Goal: Information Seeking & Learning: Learn about a topic

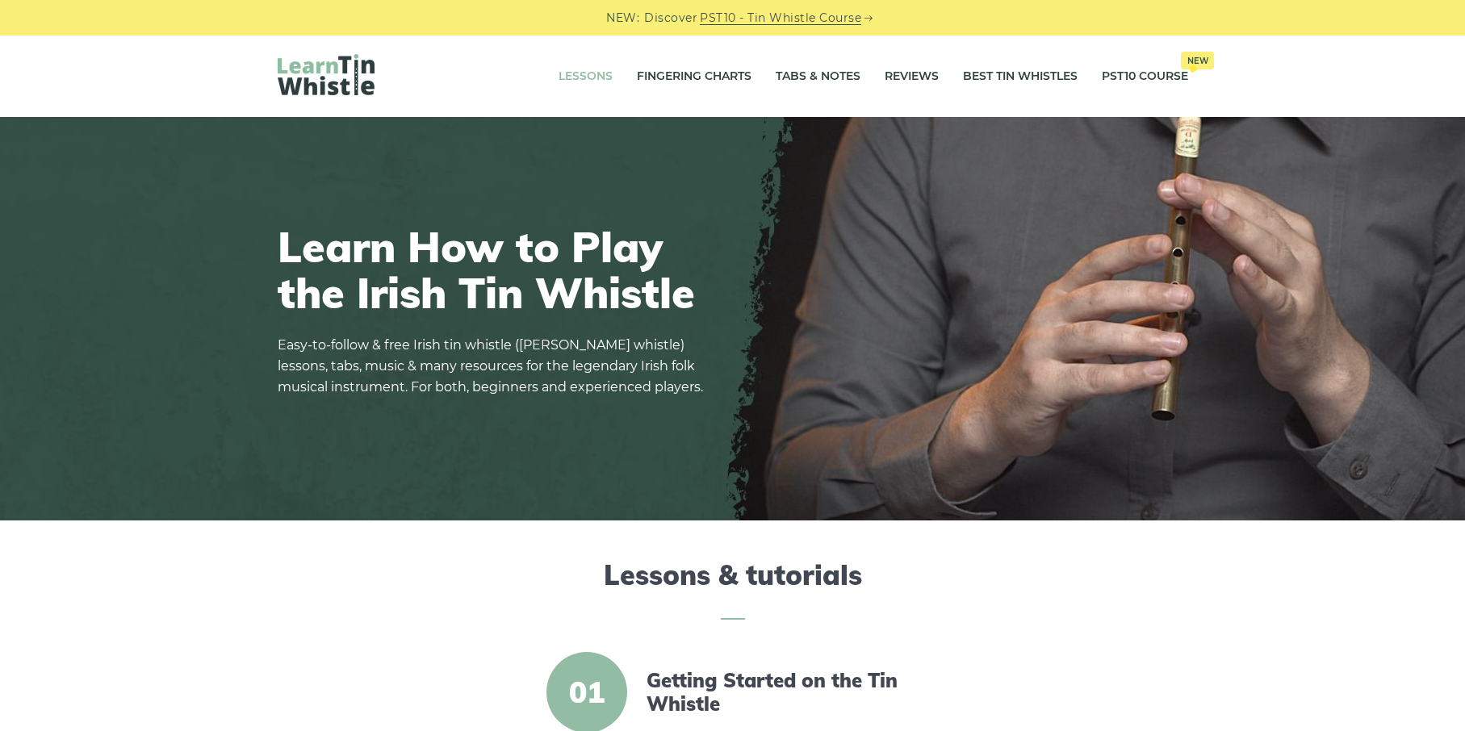
click at [582, 72] on link "Lessons" at bounding box center [586, 77] width 54 height 40
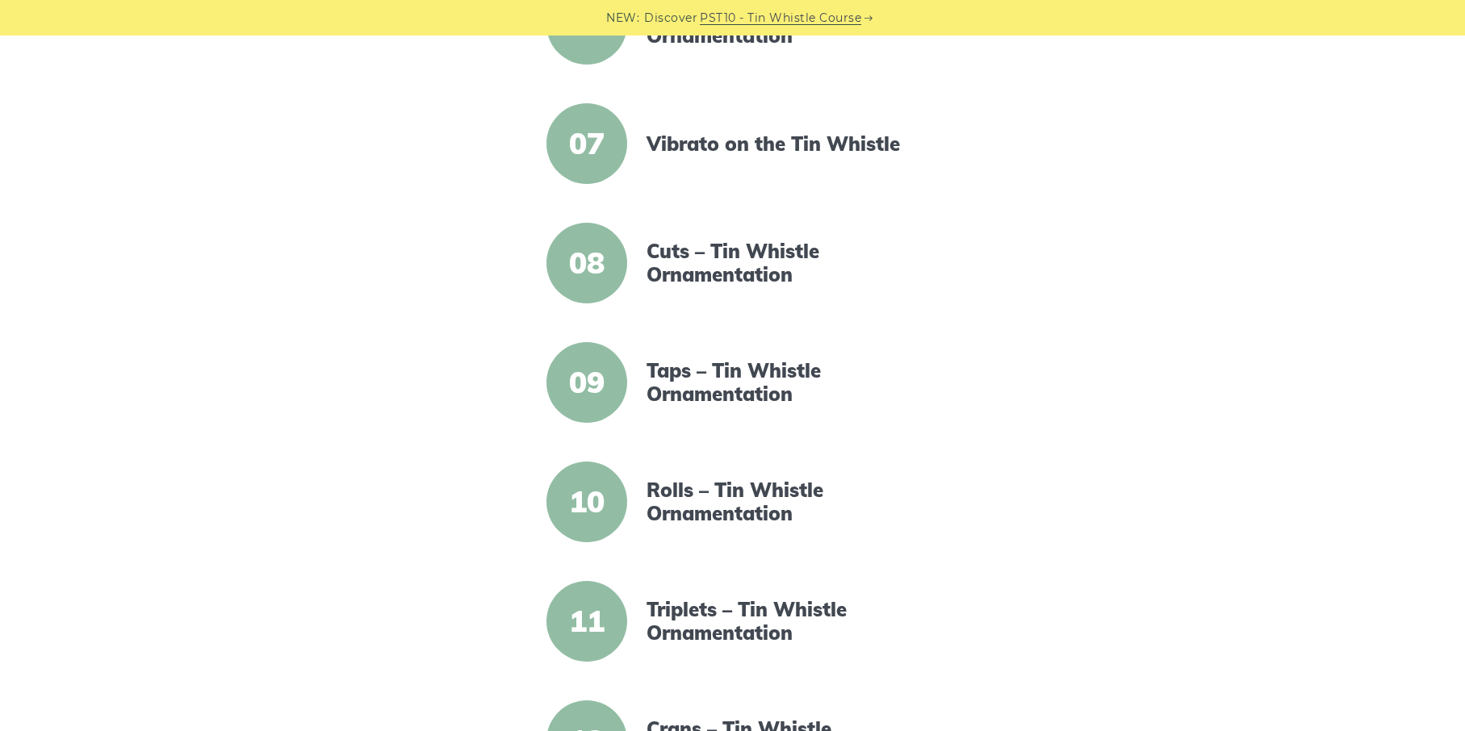
scroll to position [1079, 0]
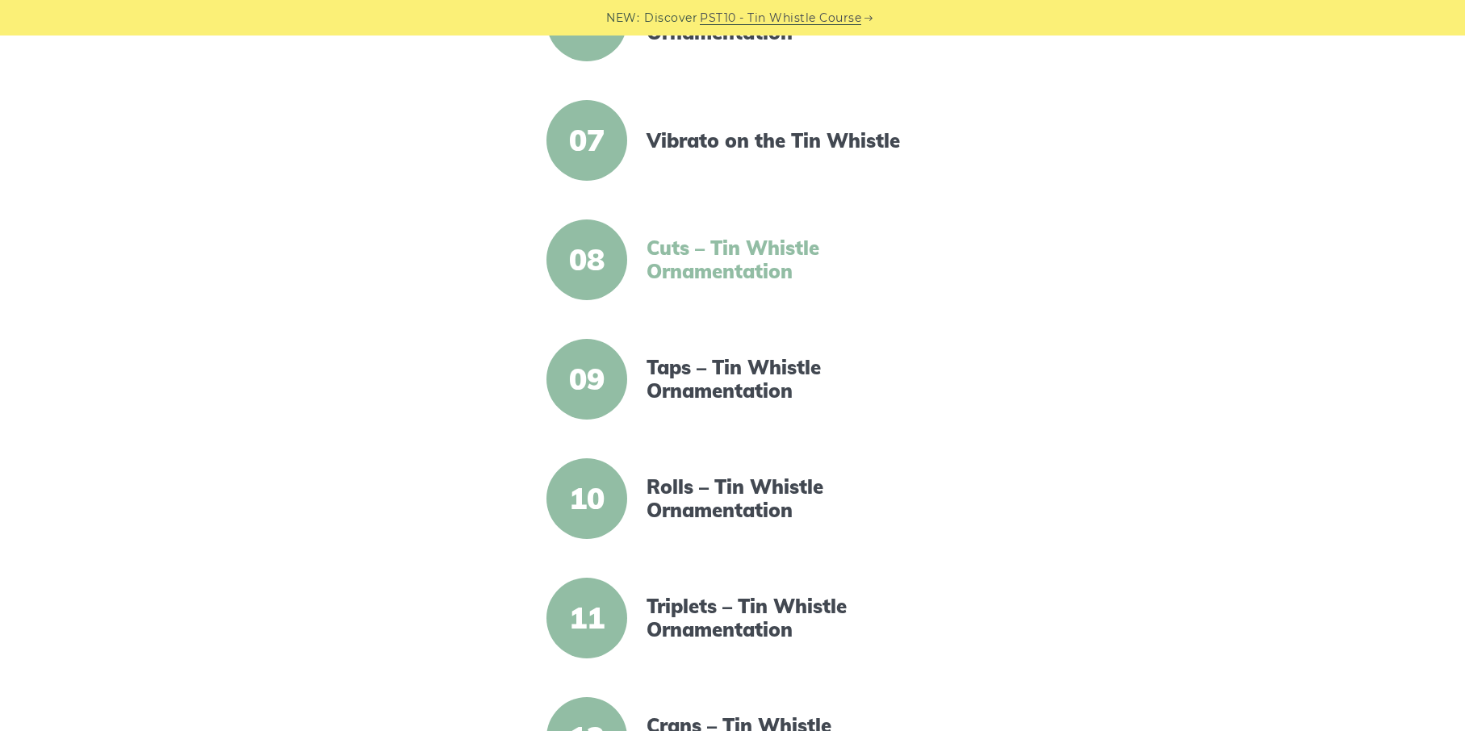
click at [736, 251] on link "Cuts – Tin Whistle Ornamentation" at bounding box center [786, 260] width 278 height 47
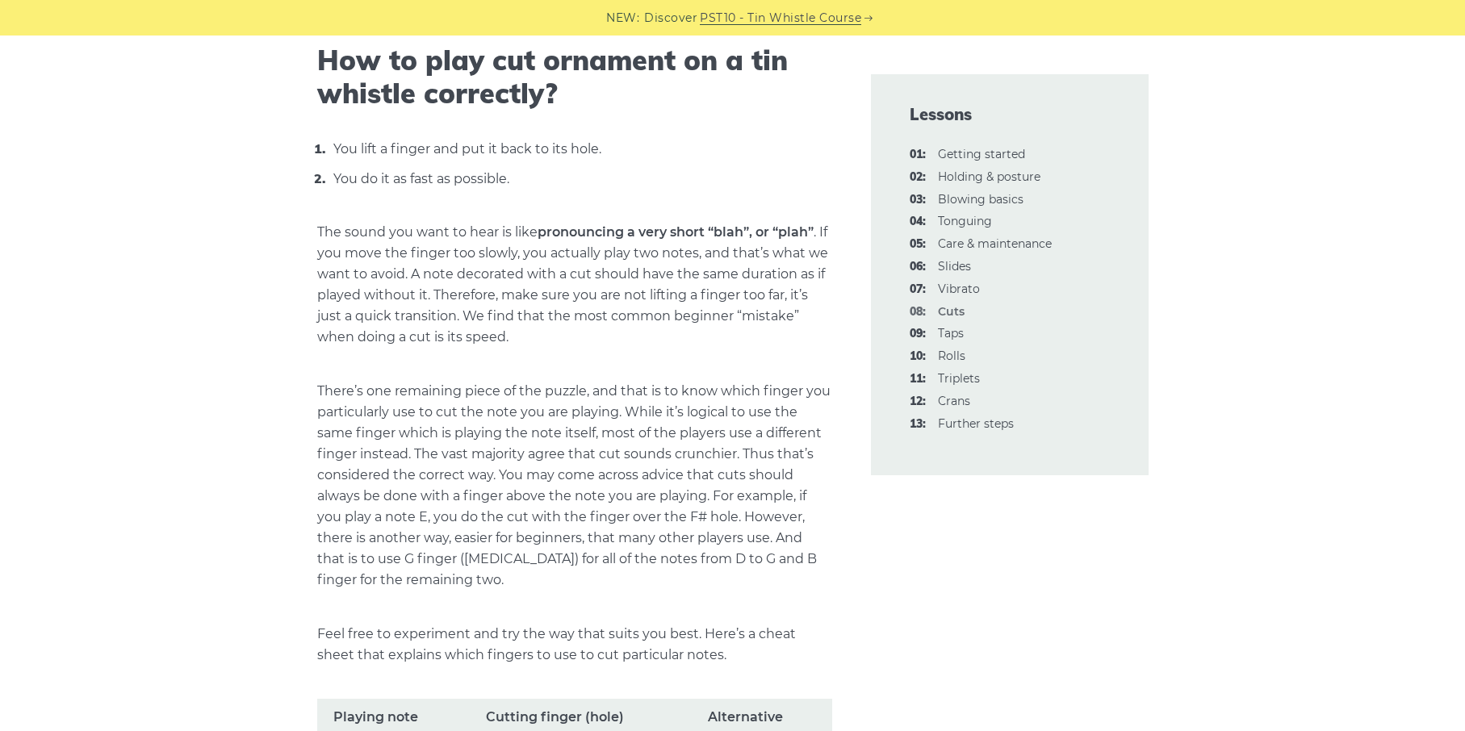
scroll to position [625, 0]
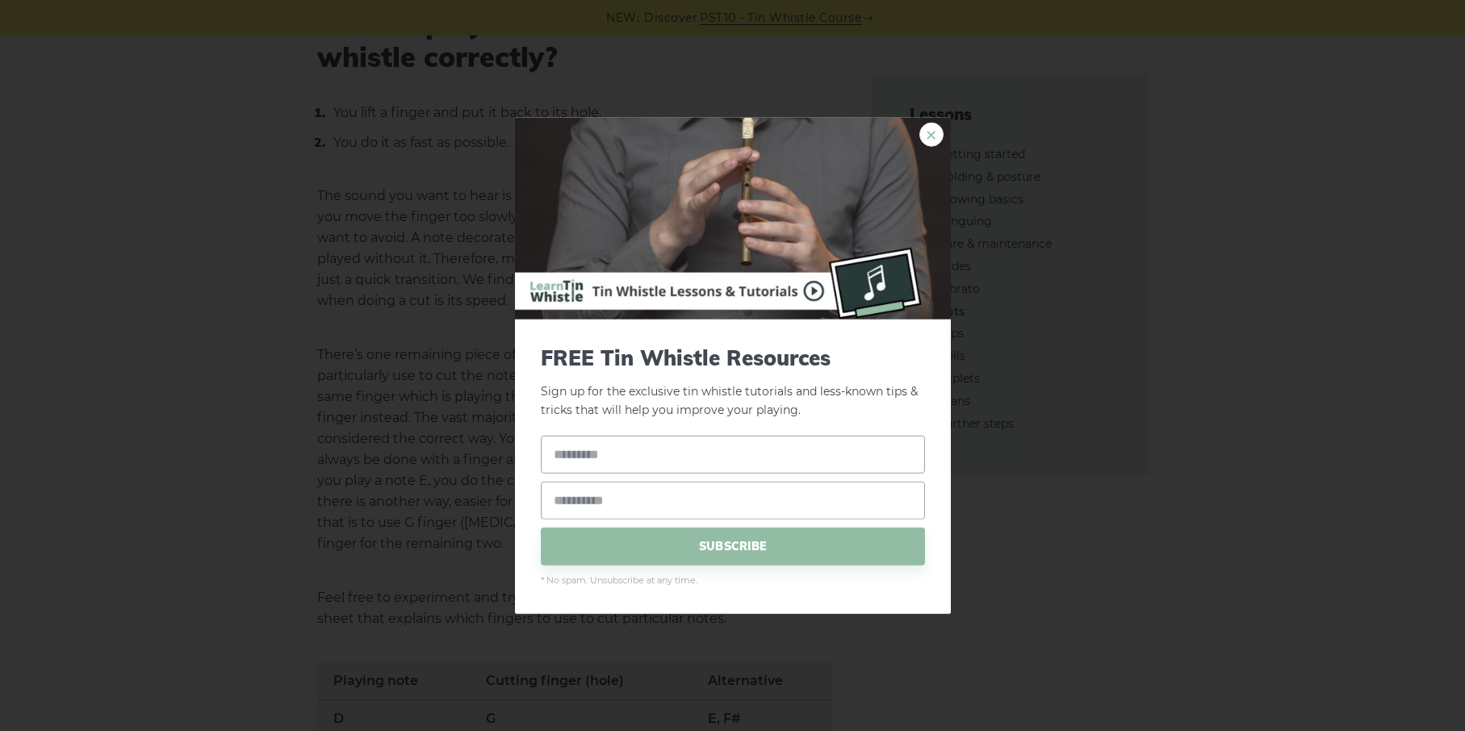
click at [932, 125] on link "×" at bounding box center [932, 135] width 24 height 24
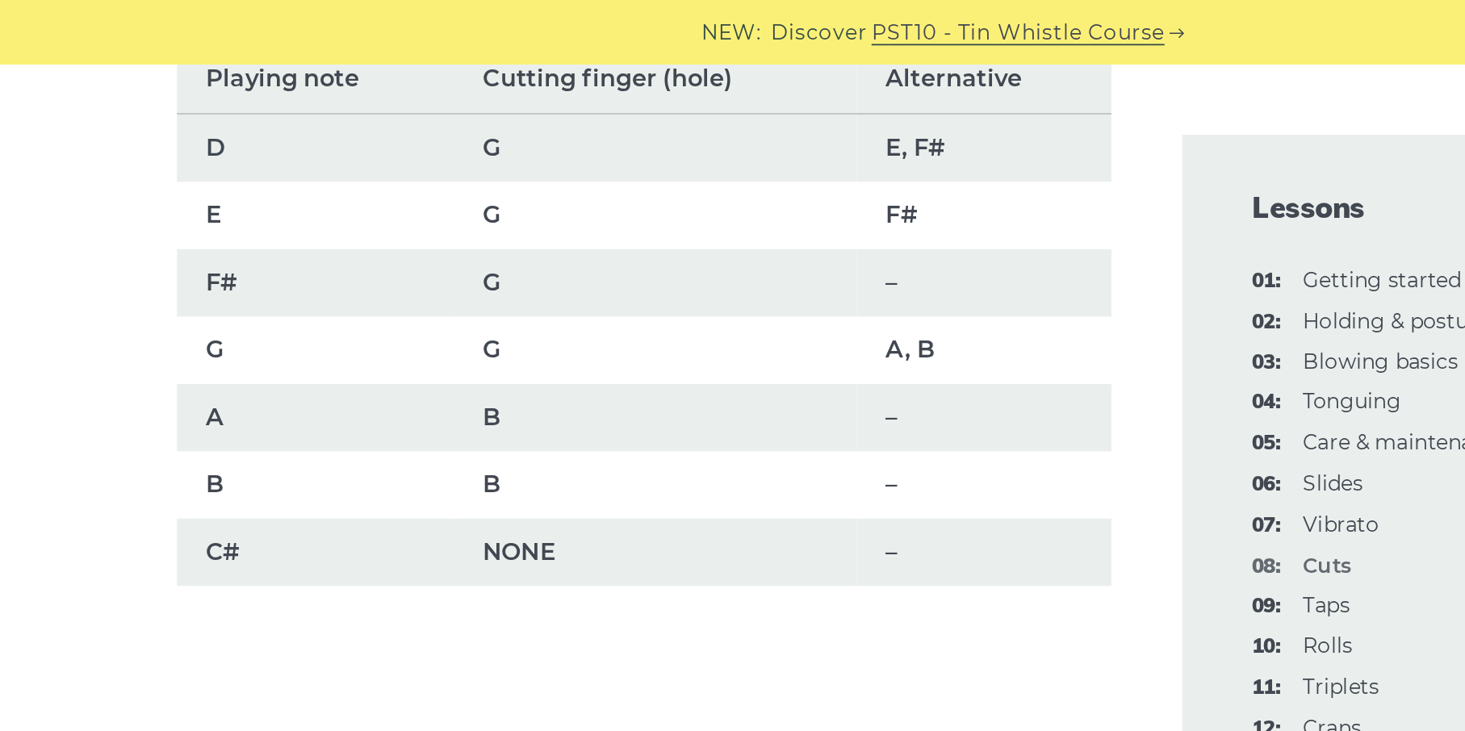
scroll to position [1085, 0]
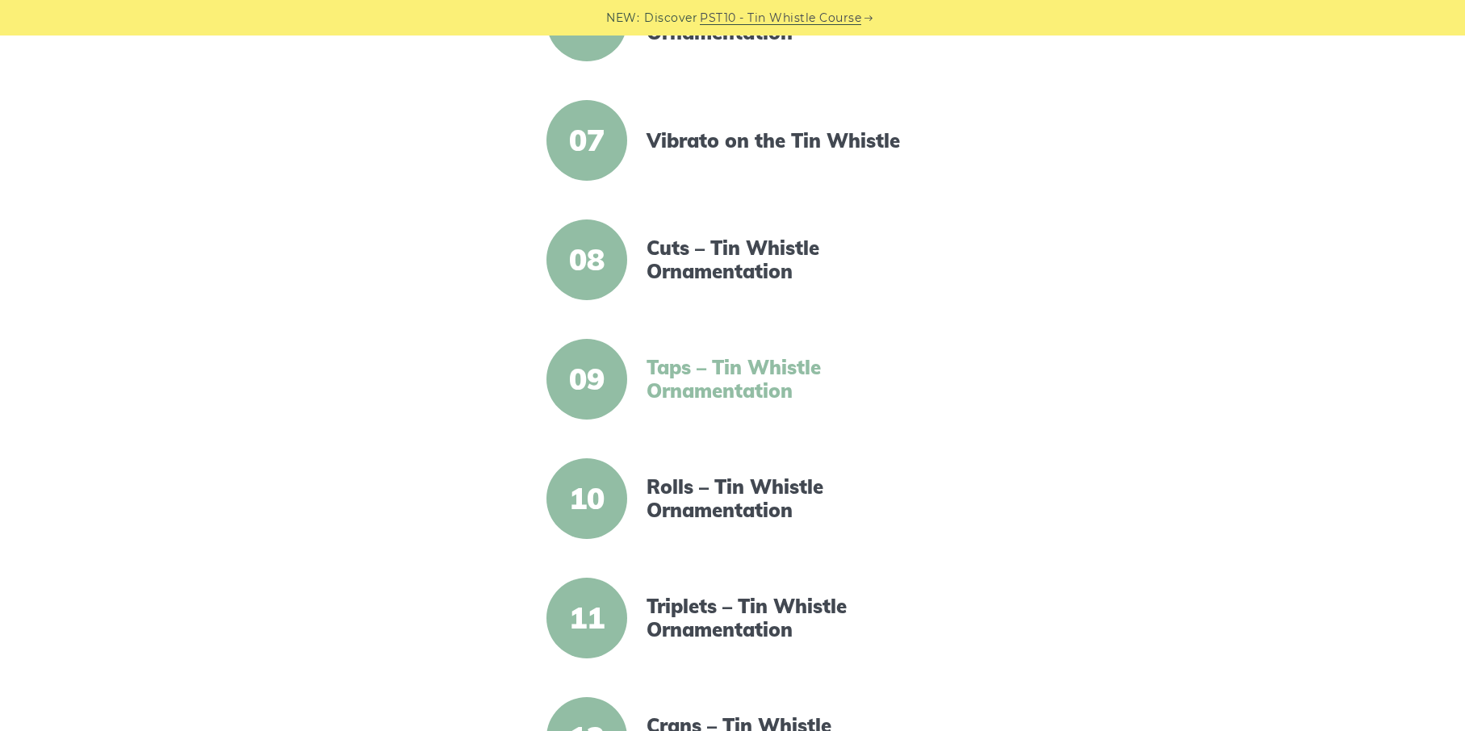
click at [788, 375] on link "Taps – Tin Whistle Ornamentation" at bounding box center [786, 379] width 278 height 47
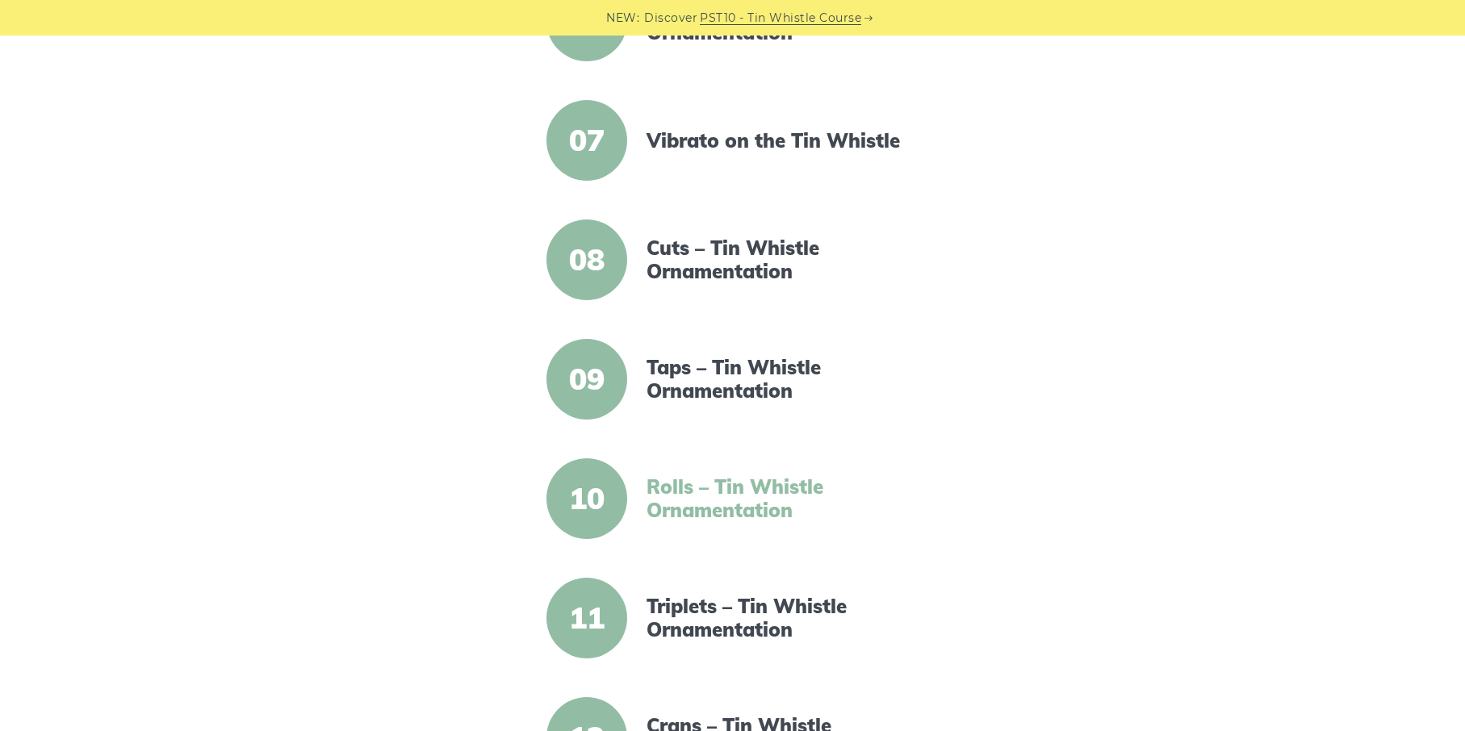
click at [690, 493] on link "Rolls – Tin Whistle Ornamentation" at bounding box center [786, 498] width 278 height 47
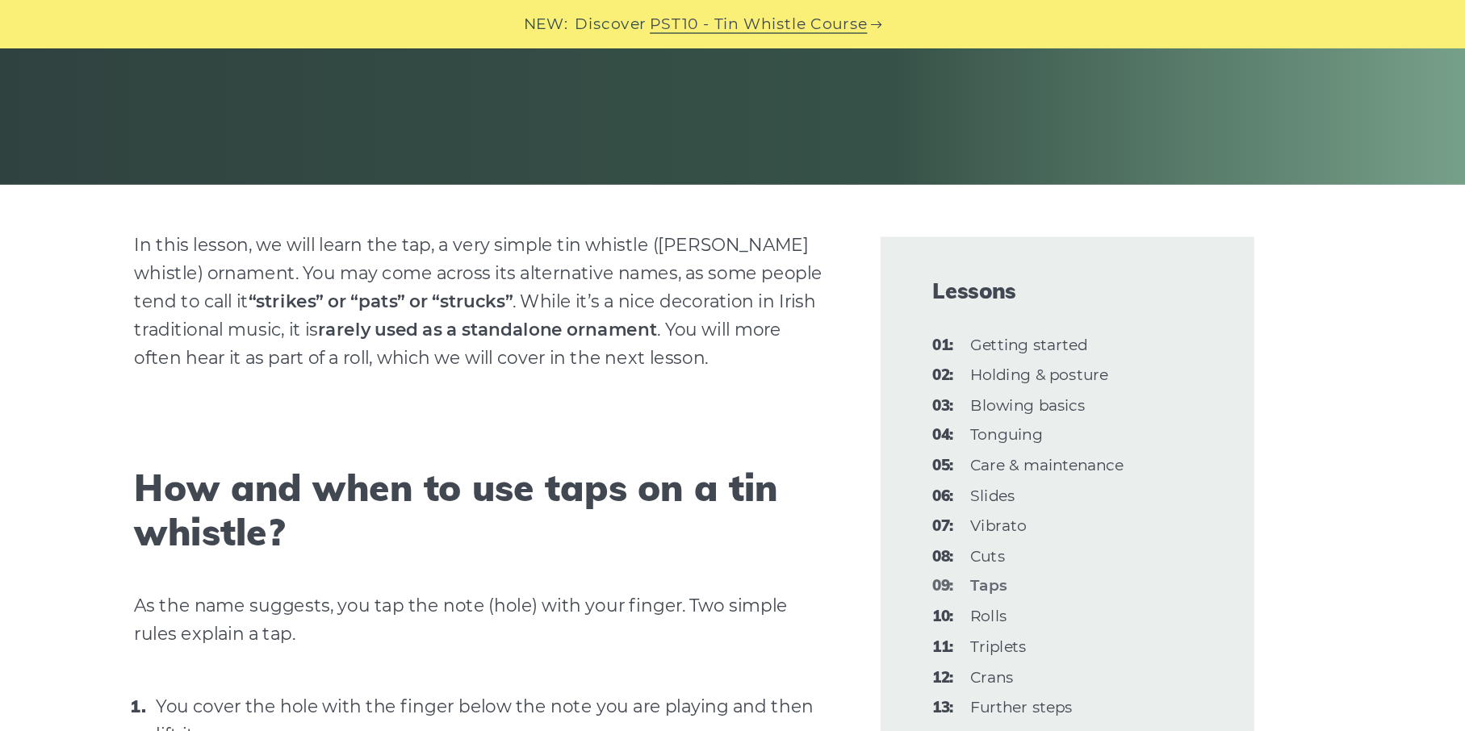
scroll to position [111, 0]
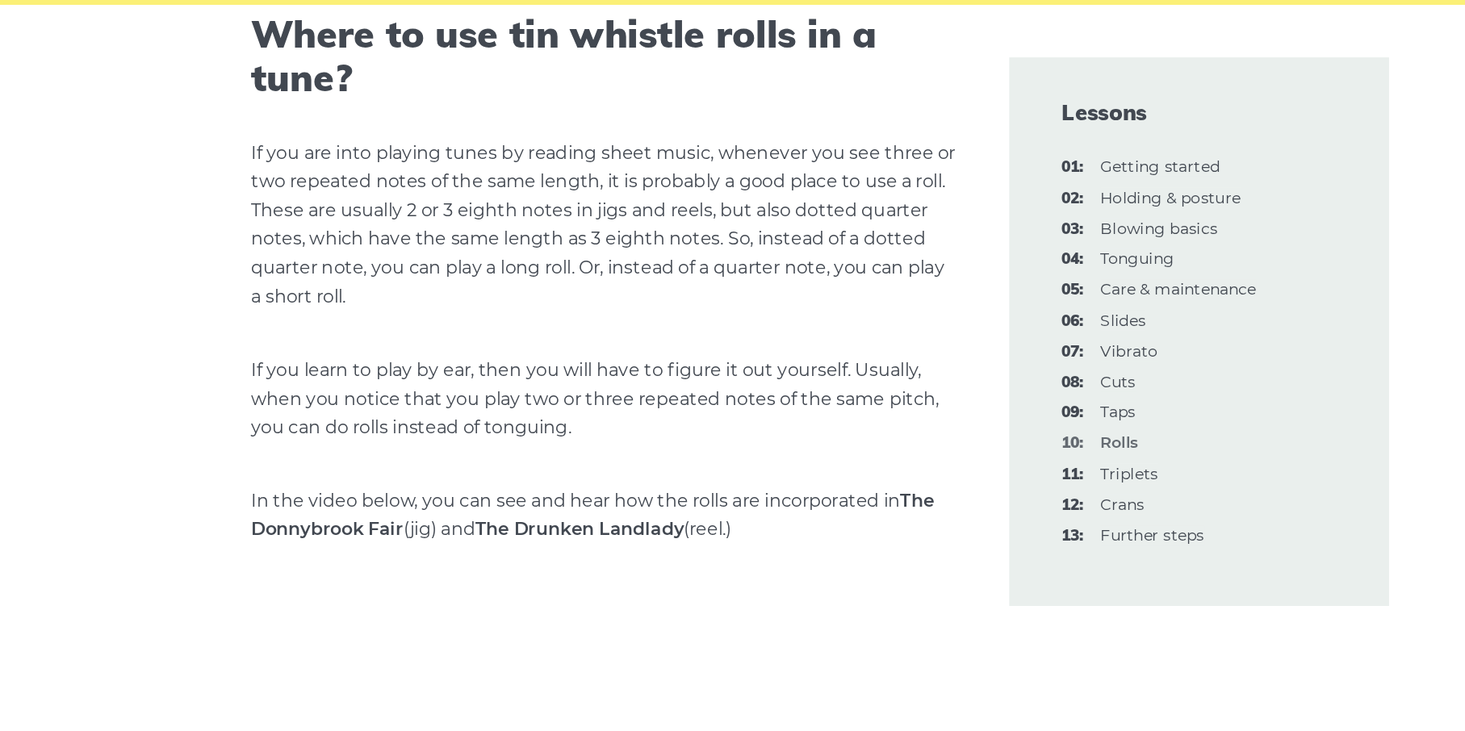
scroll to position [602, 0]
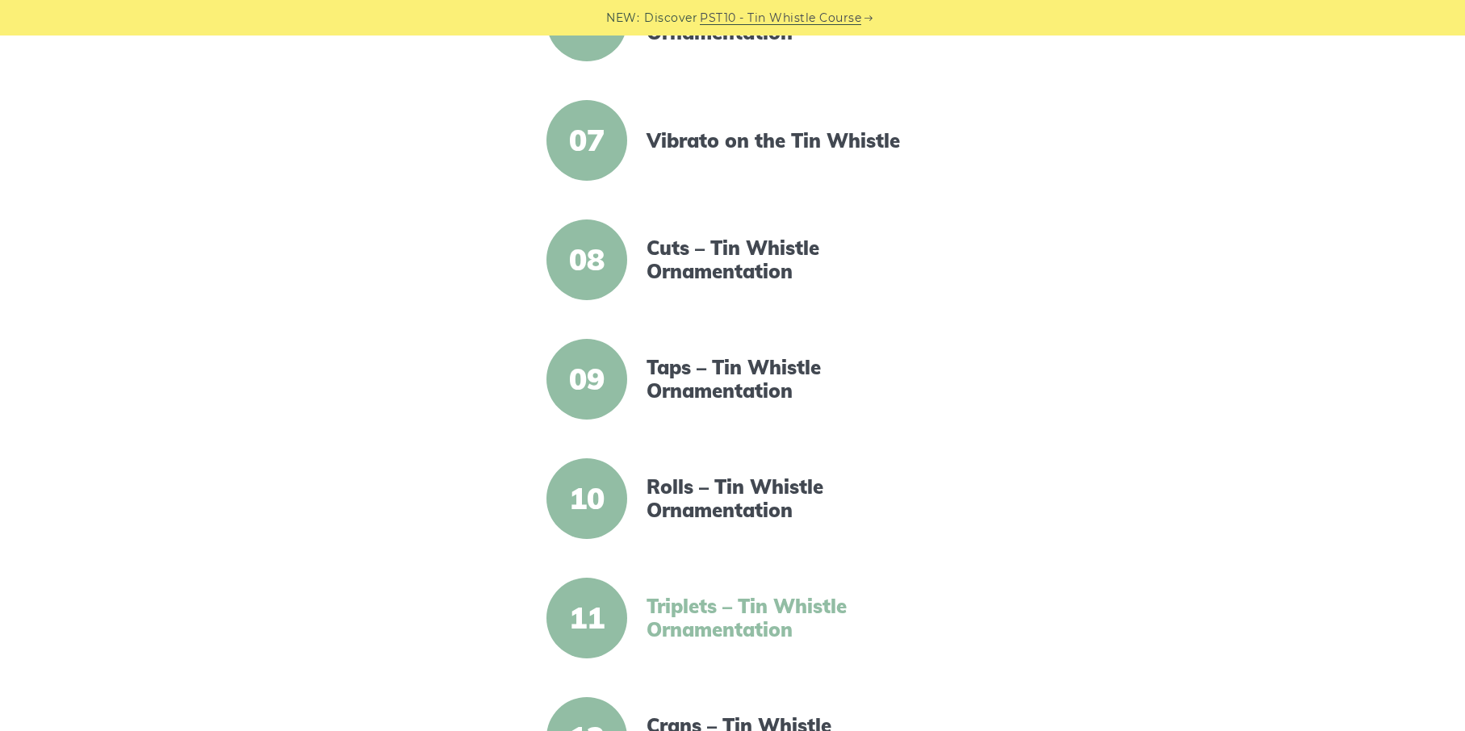
click at [727, 610] on link "Triplets – Tin Whistle Ornamentation" at bounding box center [786, 618] width 278 height 47
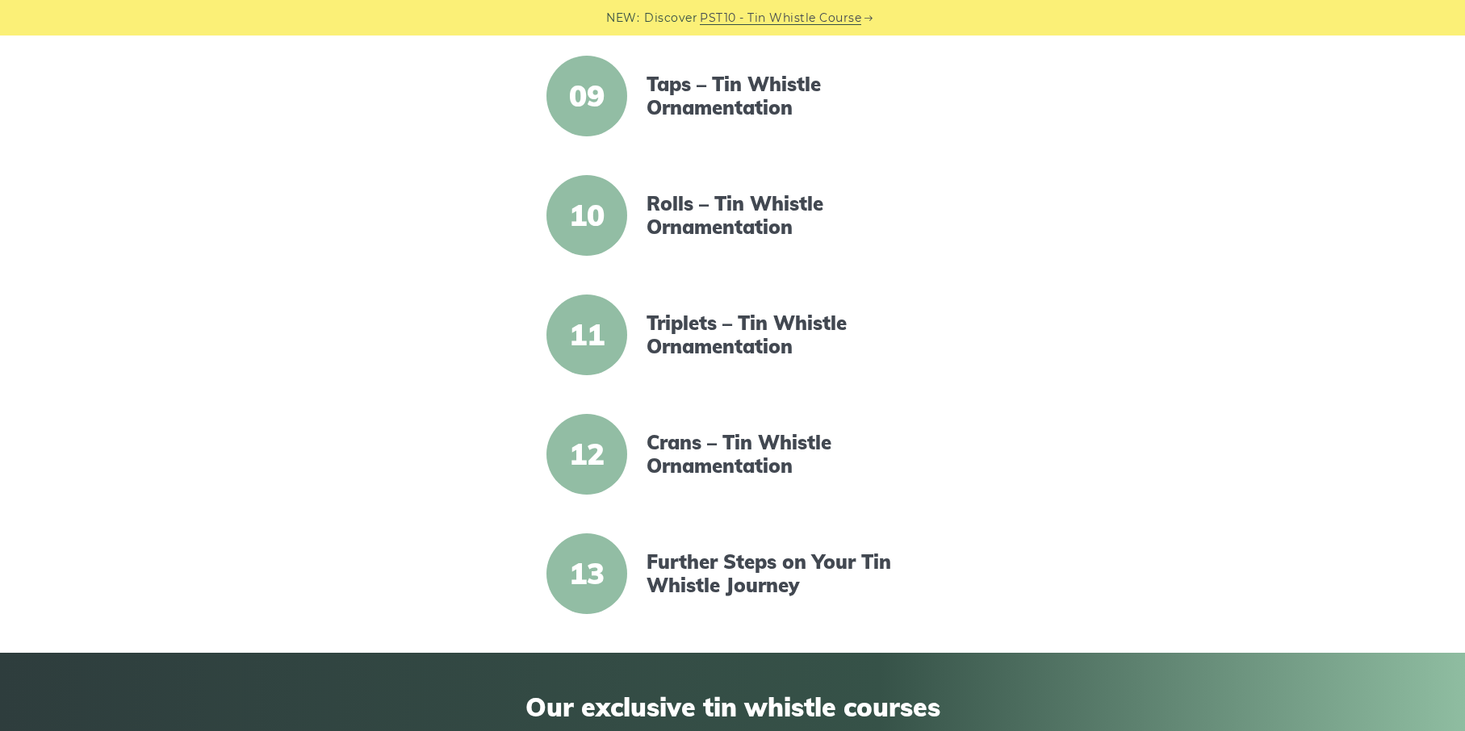
scroll to position [1383, 0]
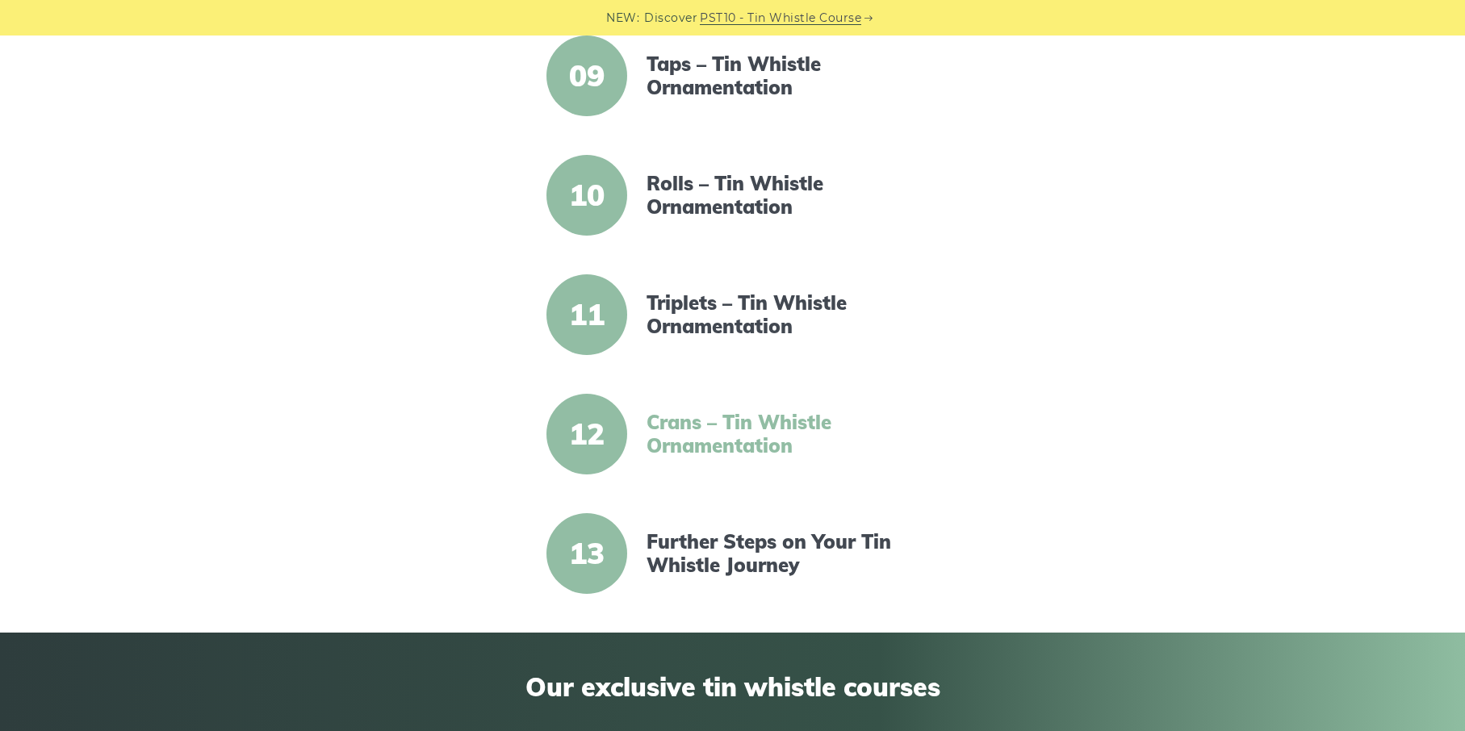
click at [712, 452] on link "Crans – Tin Whistle Ornamentation" at bounding box center [786, 434] width 278 height 47
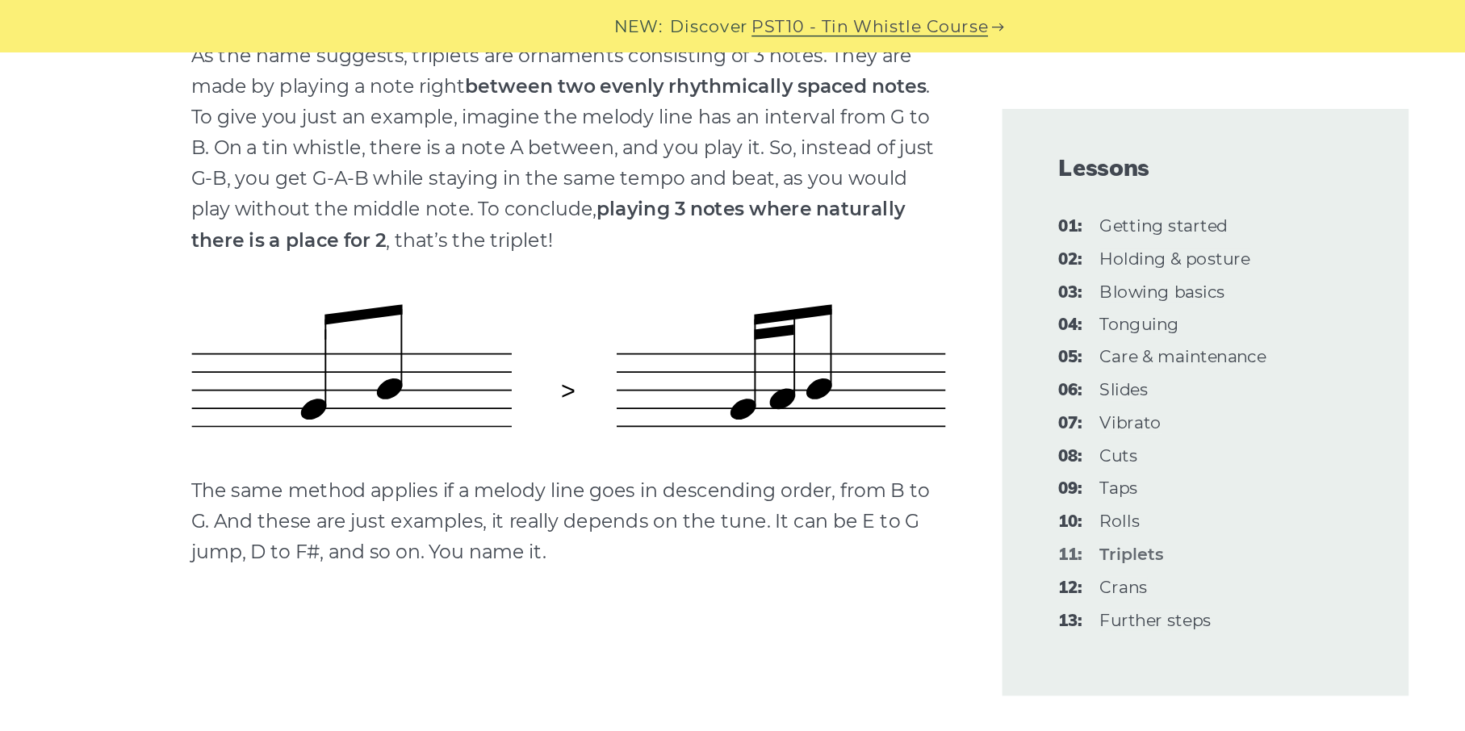
scroll to position [645, 0]
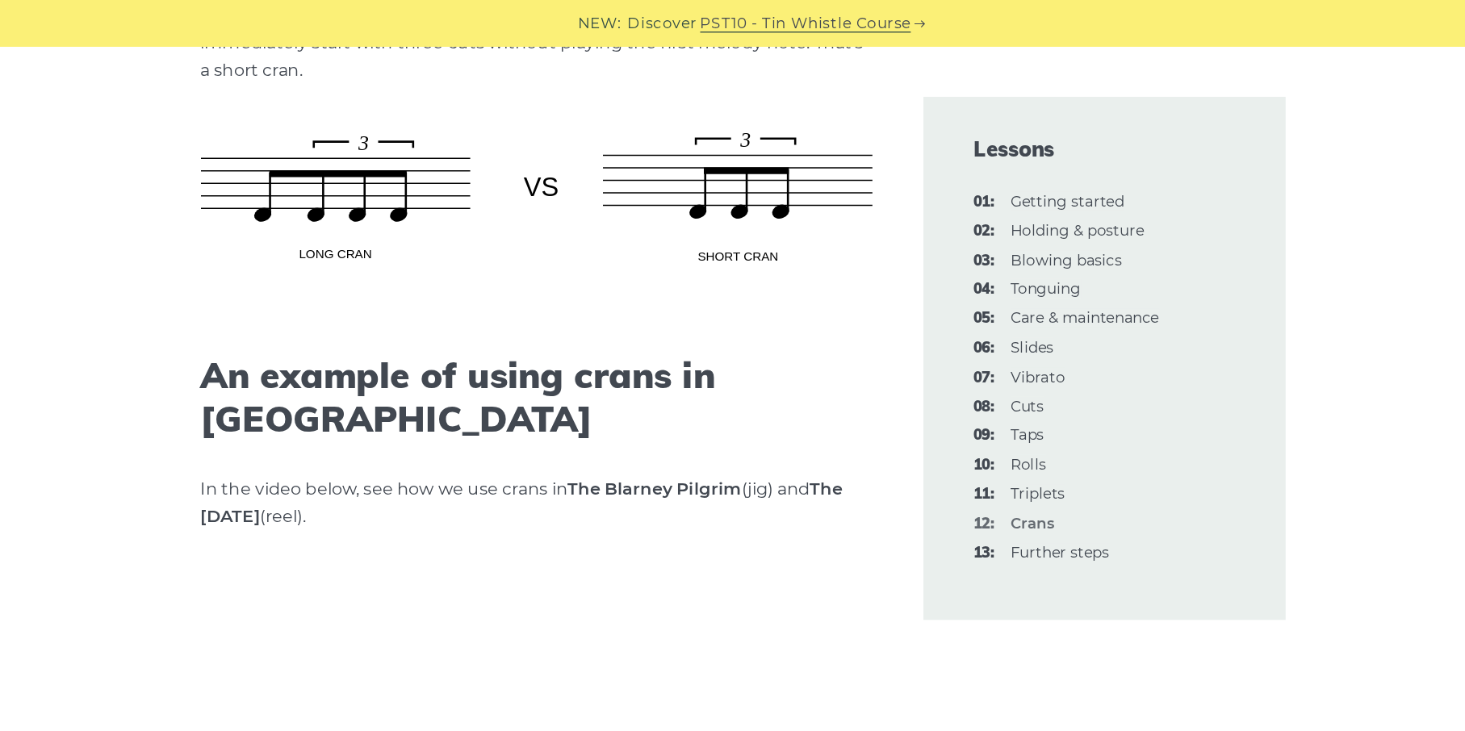
scroll to position [2571, 0]
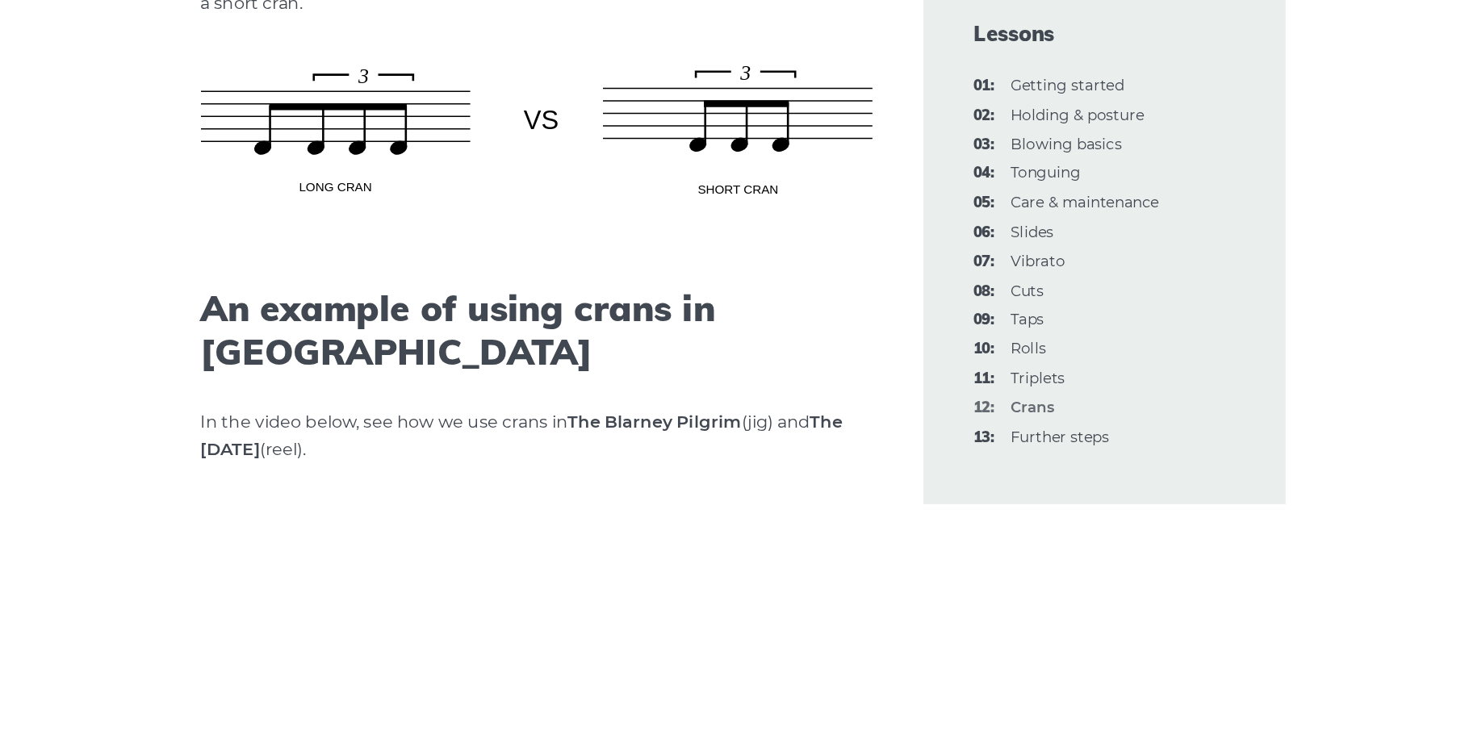
click at [996, 433] on li "13: Further steps" at bounding box center [1010, 424] width 200 height 19
click at [996, 428] on link "13: Further steps" at bounding box center [976, 424] width 76 height 15
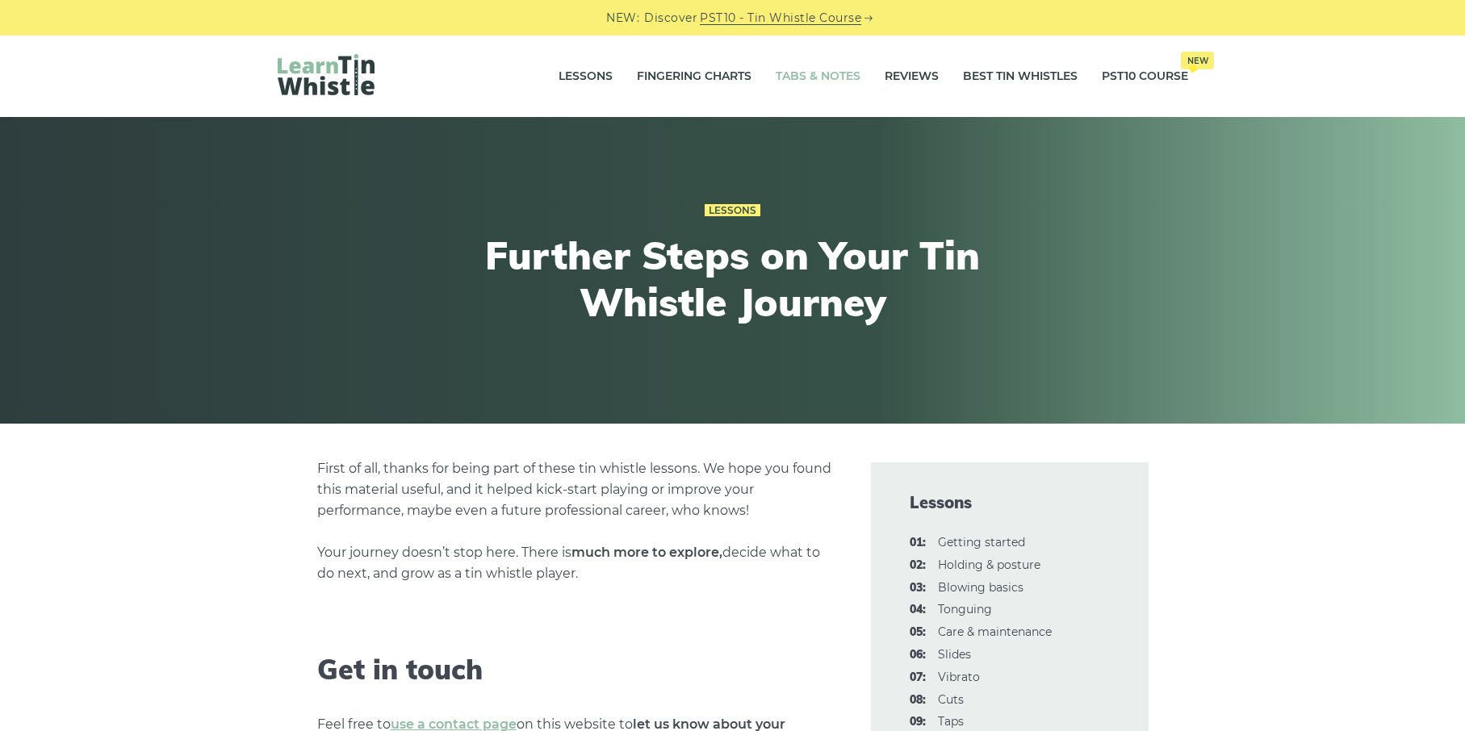
click at [809, 75] on link "Tabs & Notes" at bounding box center [818, 77] width 85 height 40
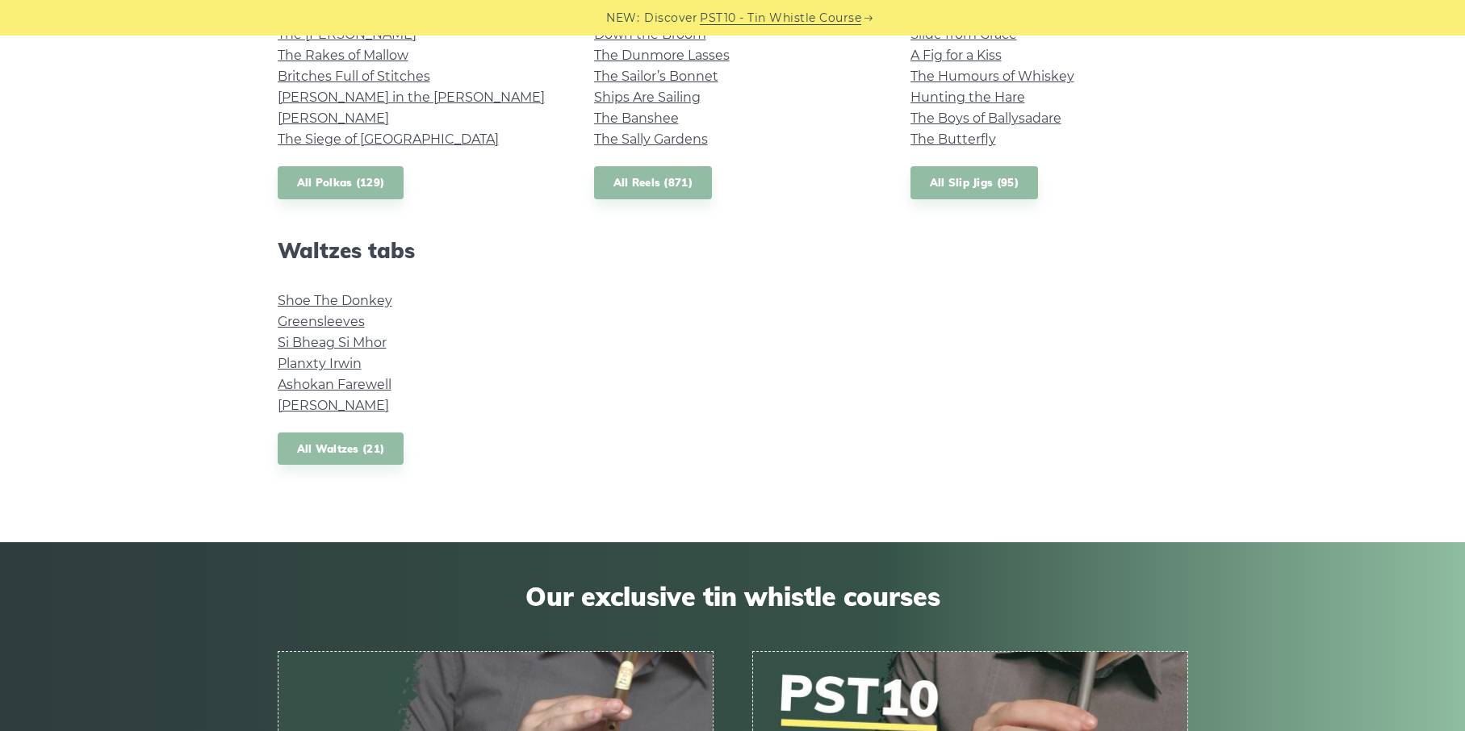
scroll to position [1234, 0]
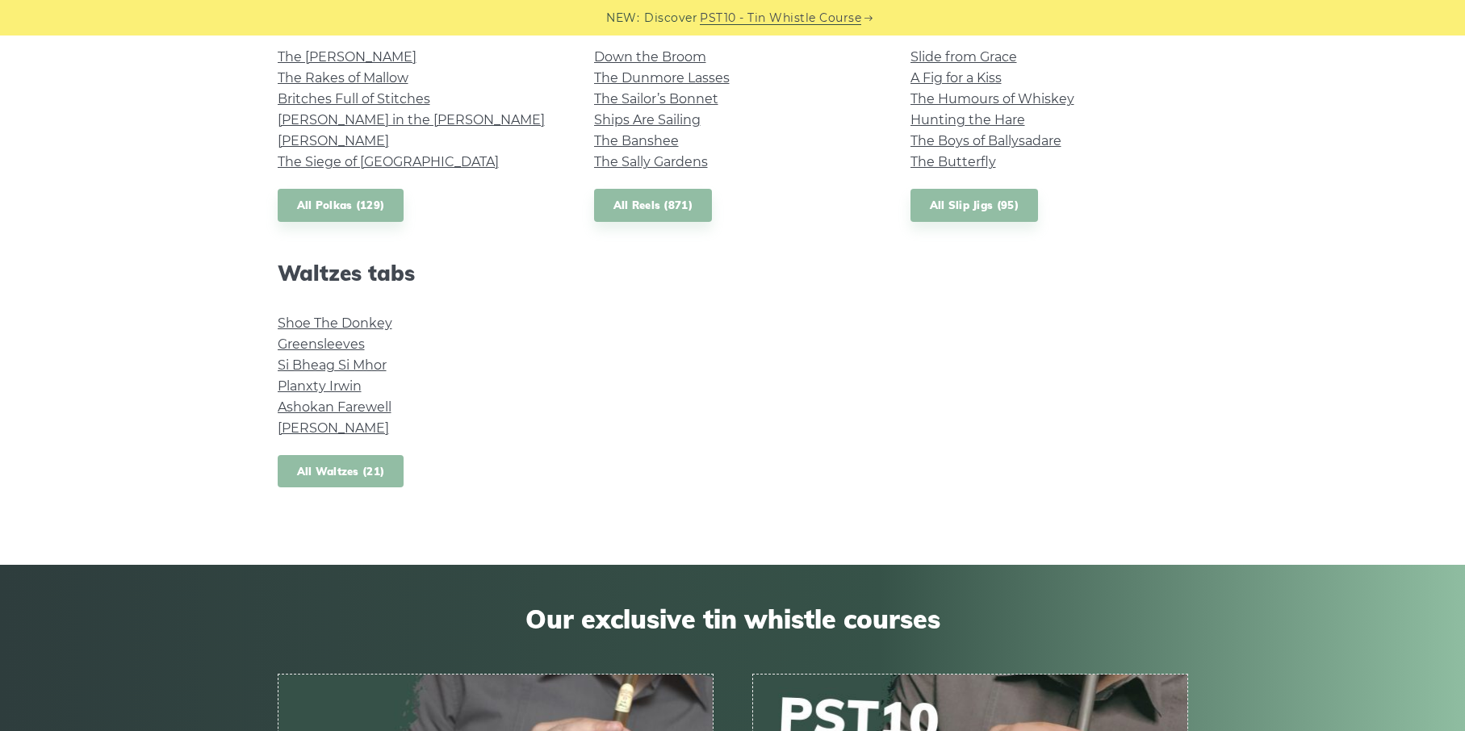
click at [333, 471] on link "All Waltzes (21)" at bounding box center [341, 471] width 127 height 33
click at [970, 158] on link "The Butterfly" at bounding box center [954, 161] width 86 height 15
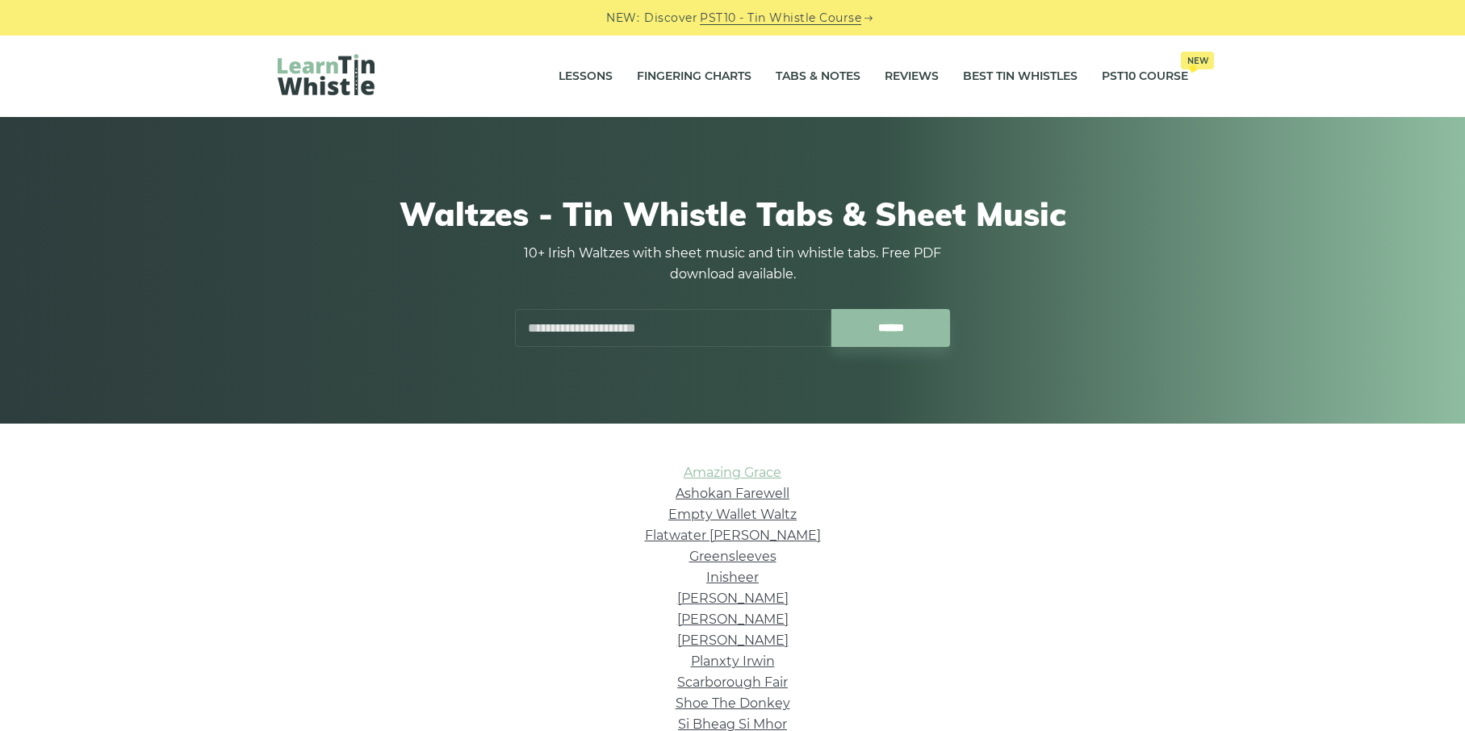
click at [730, 468] on link "Amazing Grace" at bounding box center [733, 472] width 98 height 15
click at [742, 641] on link "Nerissa" at bounding box center [732, 640] width 111 height 15
click at [744, 651] on li "Nerissa" at bounding box center [733, 640] width 911 height 21
click at [744, 654] on link "Planxty Irwin" at bounding box center [733, 661] width 84 height 15
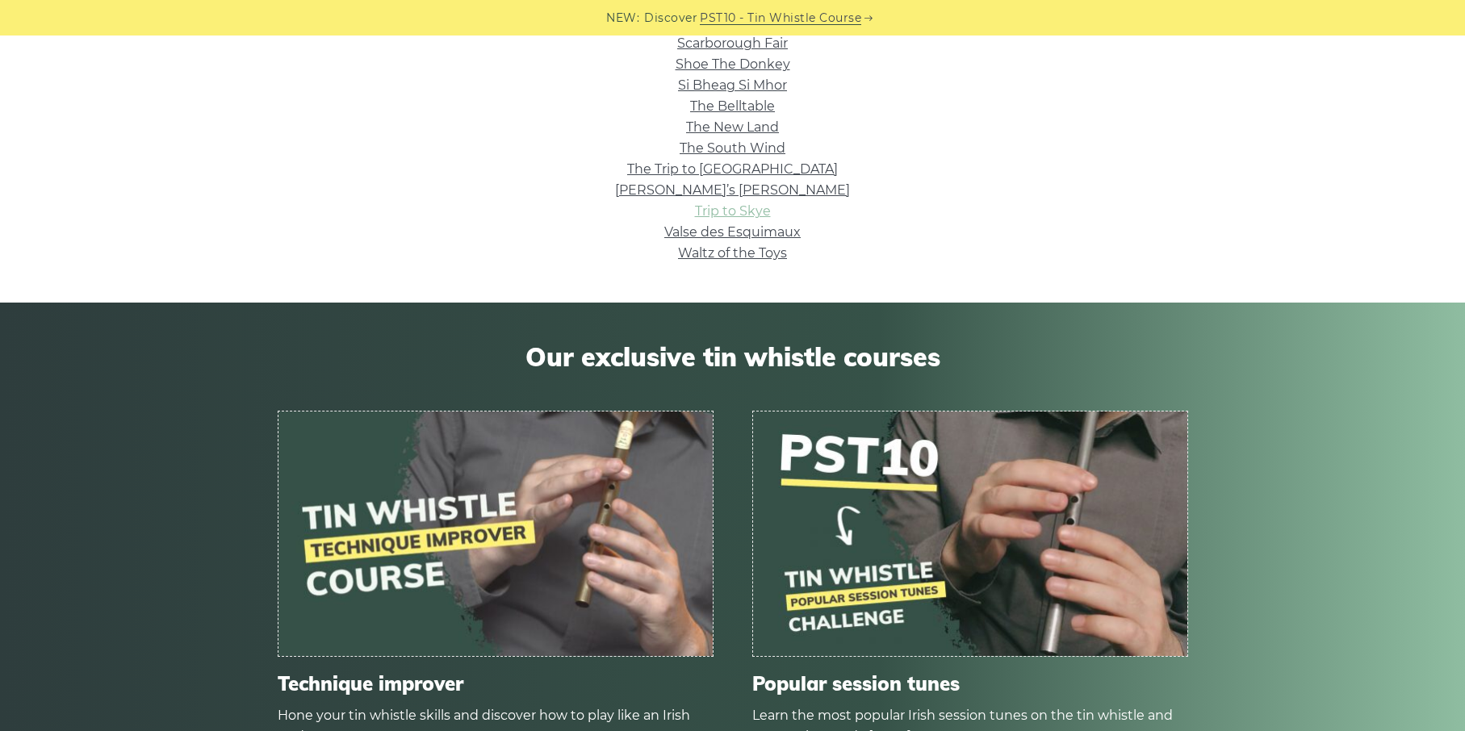
click at [753, 212] on link "Trip to Skye" at bounding box center [733, 210] width 76 height 15
click at [718, 233] on link "Valse des Esquimaux" at bounding box center [732, 231] width 136 height 15
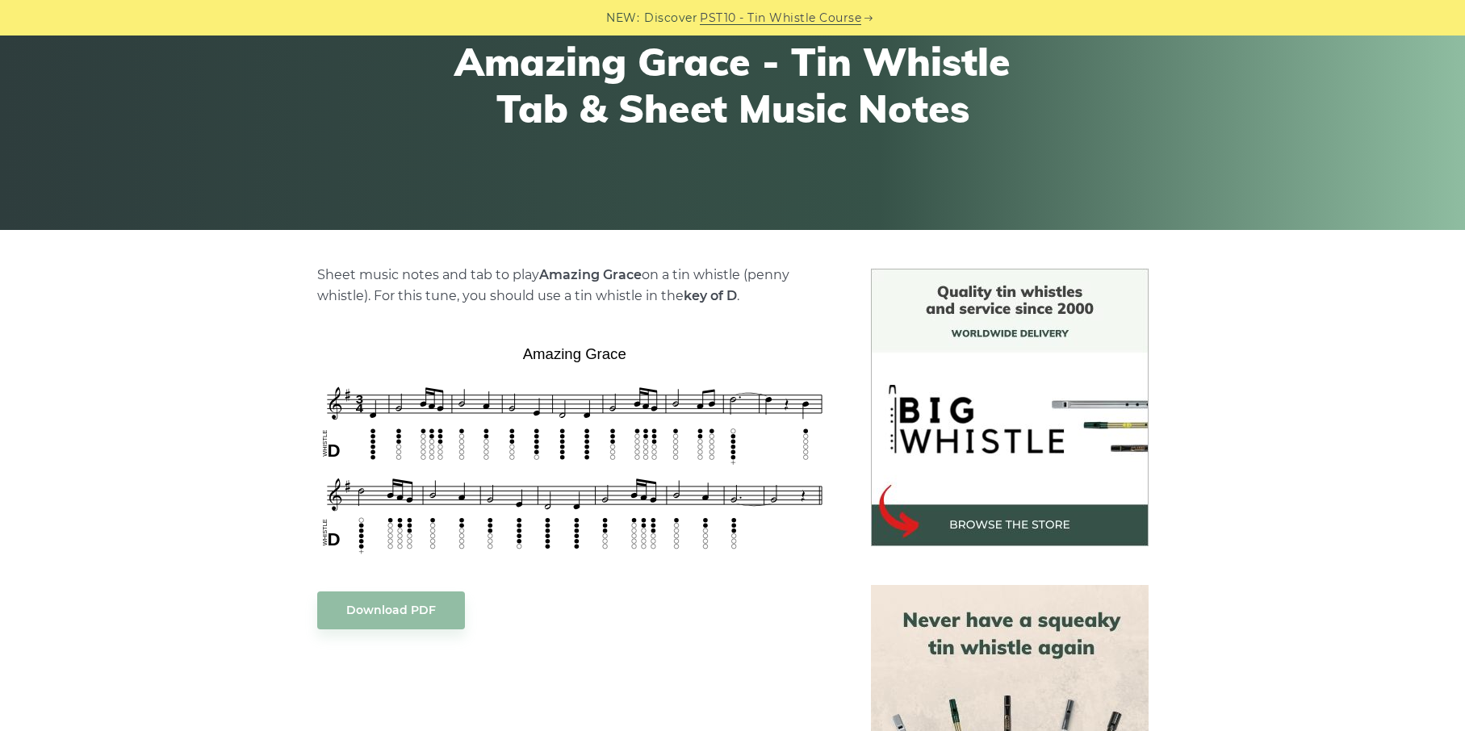
scroll to position [237, 0]
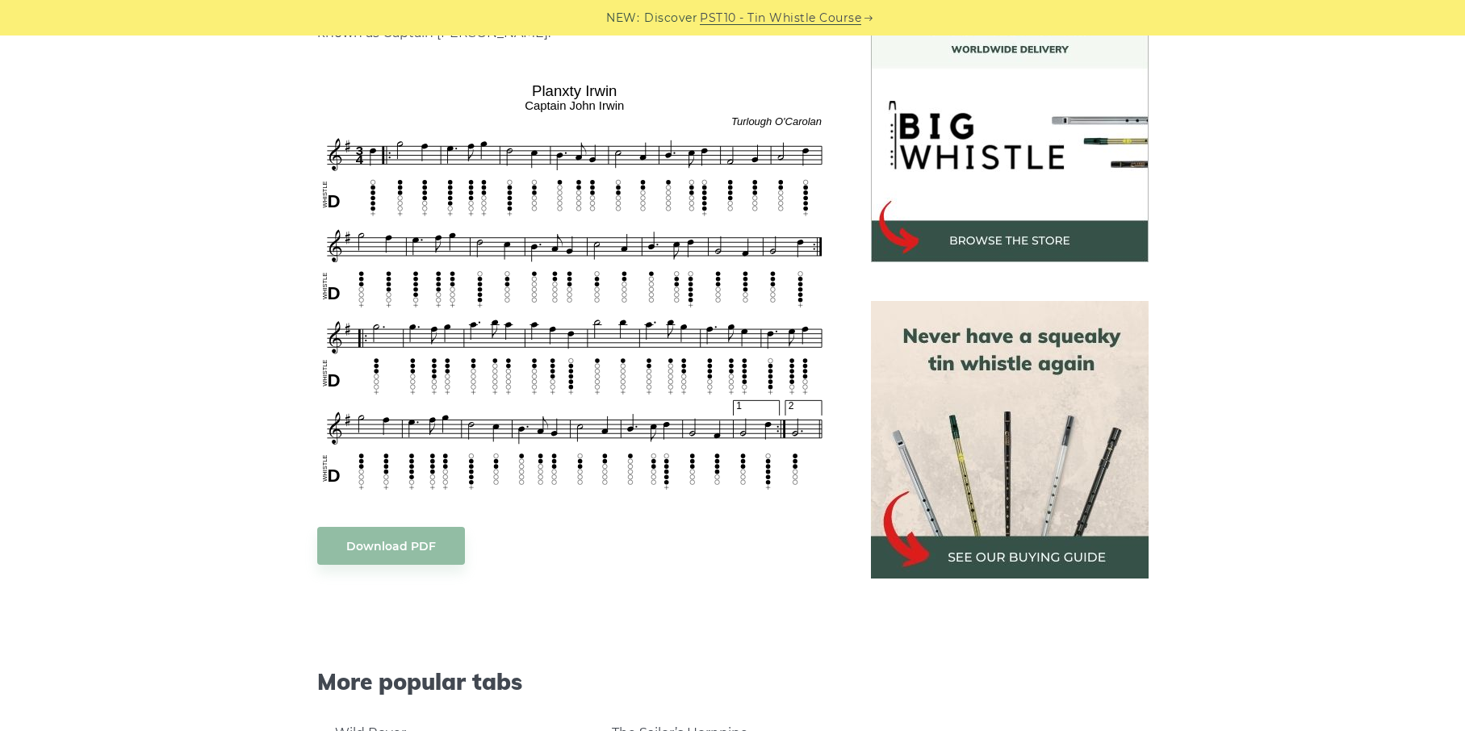
scroll to position [460, 0]
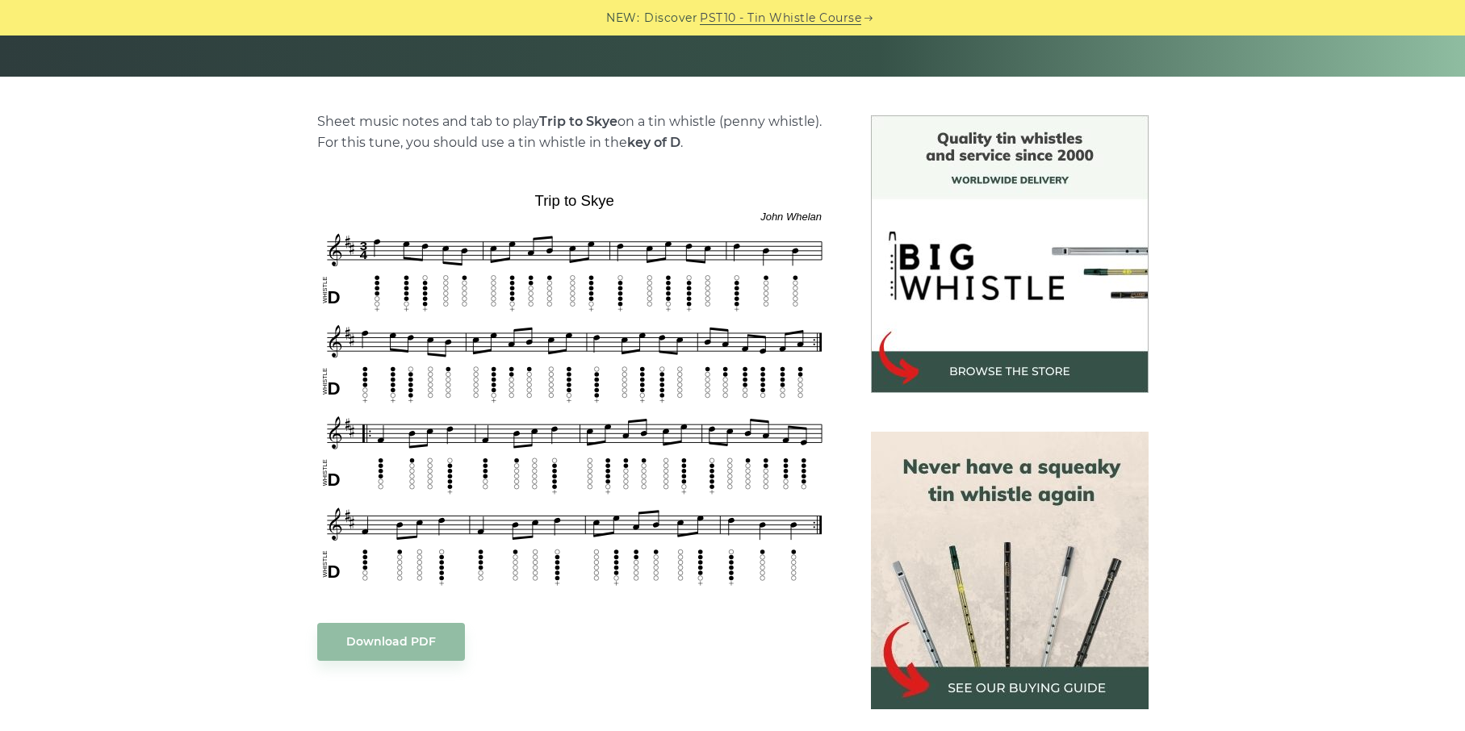
scroll to position [354, 0]
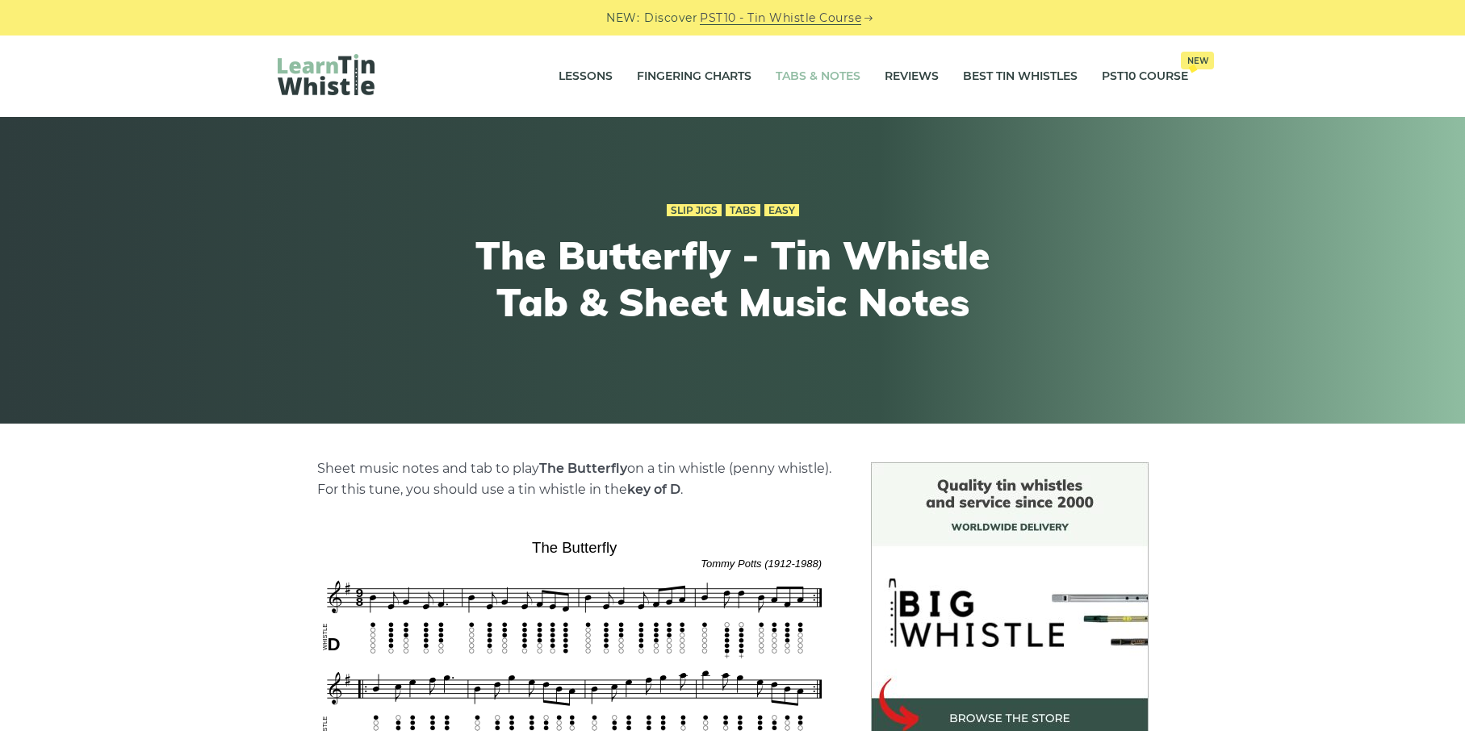
click at [824, 62] on link "Tabs & Notes" at bounding box center [818, 77] width 85 height 40
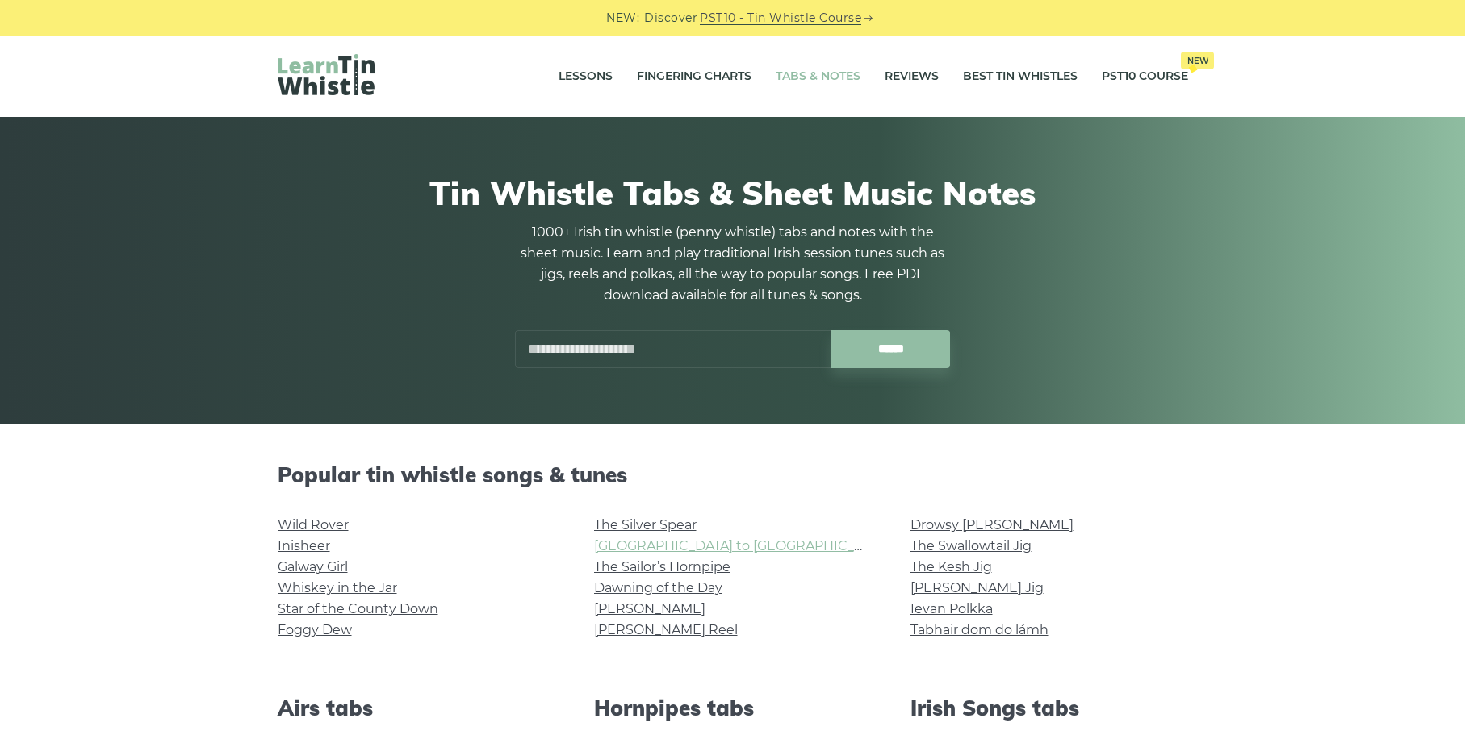
click at [630, 549] on link "[GEOGRAPHIC_DATA] to [GEOGRAPHIC_DATA]" at bounding box center [743, 545] width 298 height 15
